Goal: Navigation & Orientation: Find specific page/section

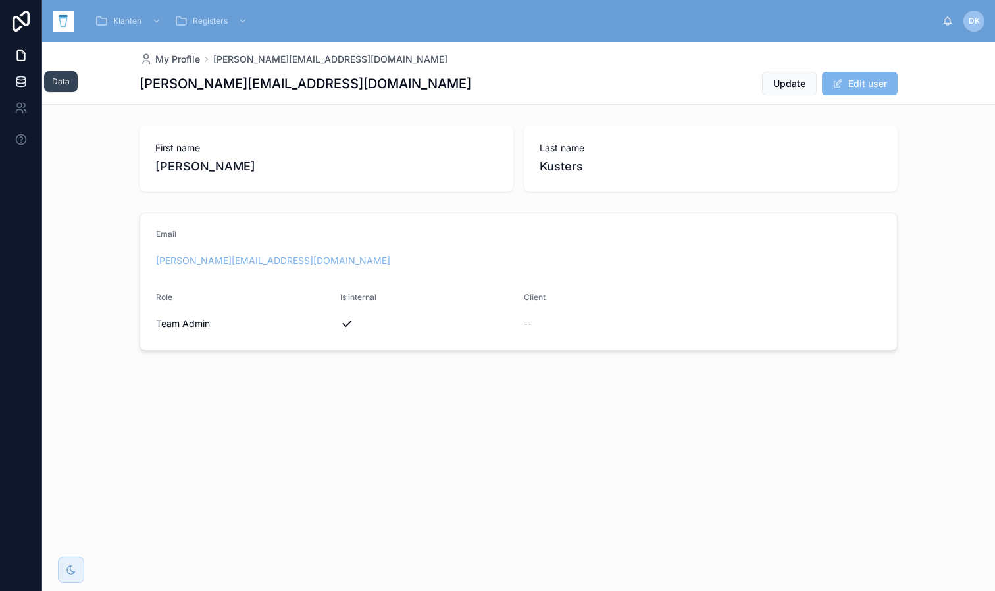
click at [20, 84] on icon at bounding box center [20, 81] width 13 height 13
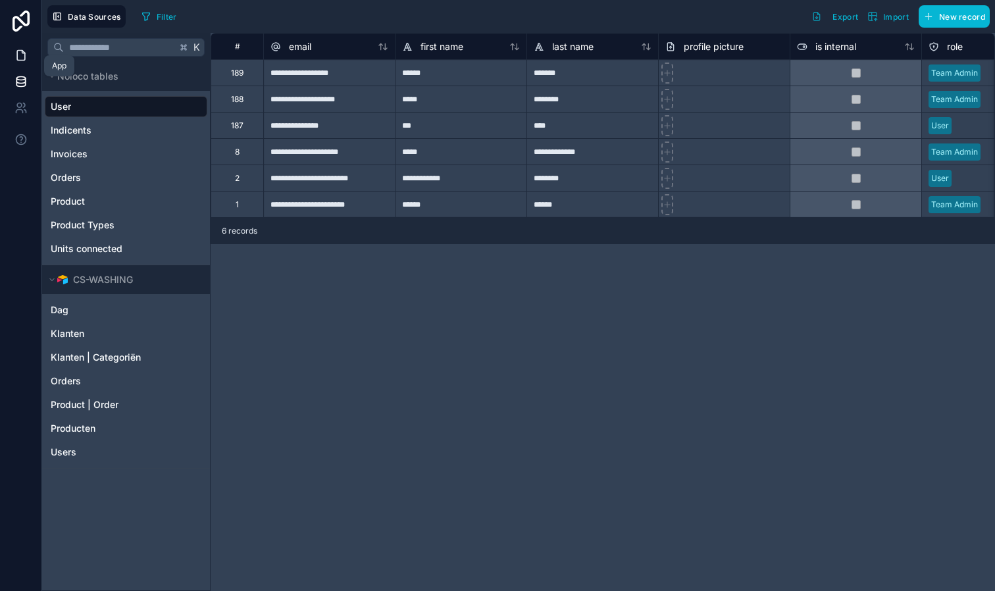
click at [20, 53] on icon at bounding box center [20, 55] width 13 height 13
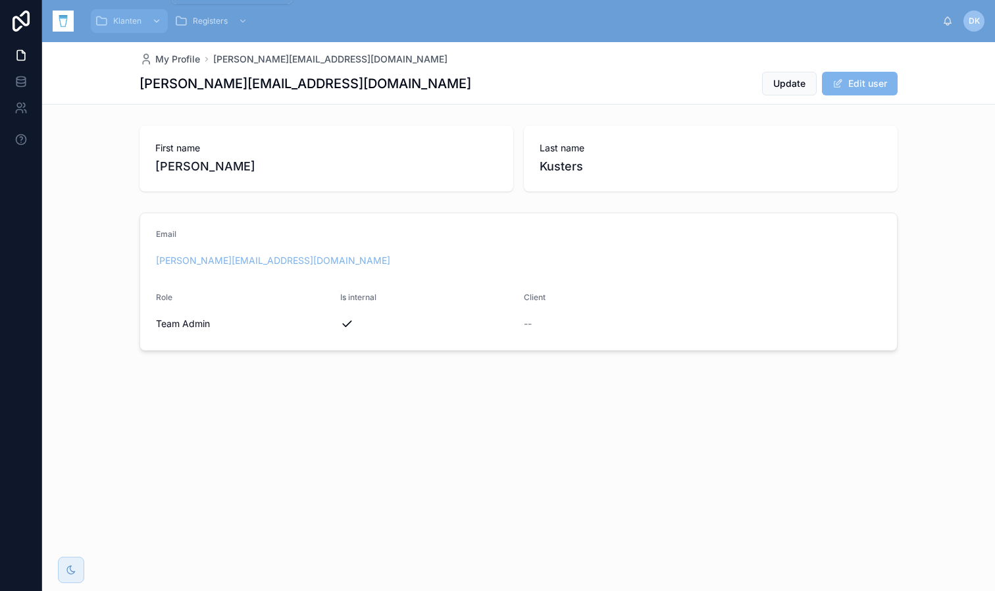
click at [158, 25] on icon "scrollable content" at bounding box center [156, 20] width 9 height 9
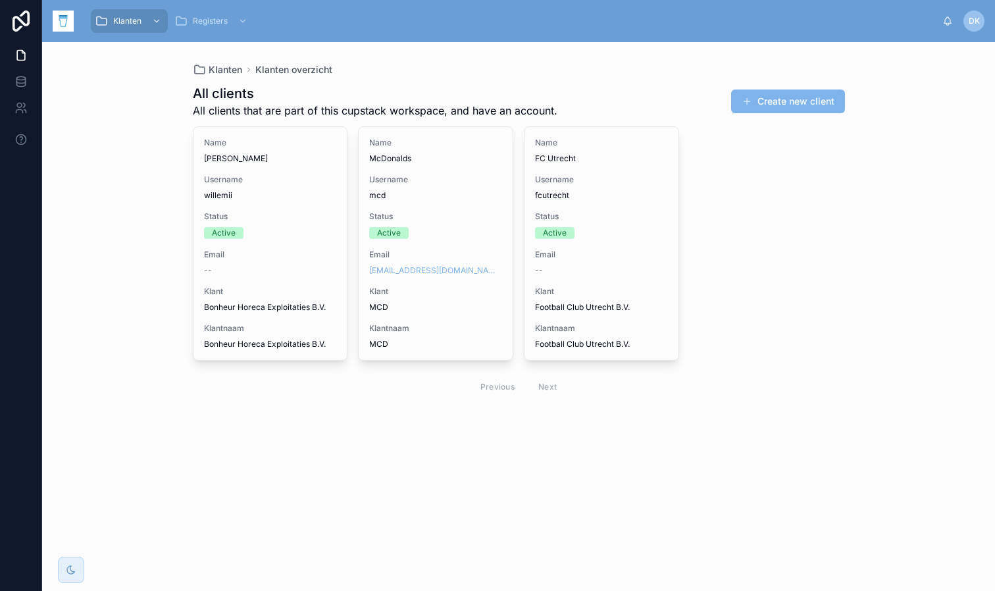
click at [81, 241] on div "Klanten Klanten overzicht All clients All clients that are part of this cupstac…" at bounding box center [518, 316] width 953 height 549
